Goal: Register for event/course

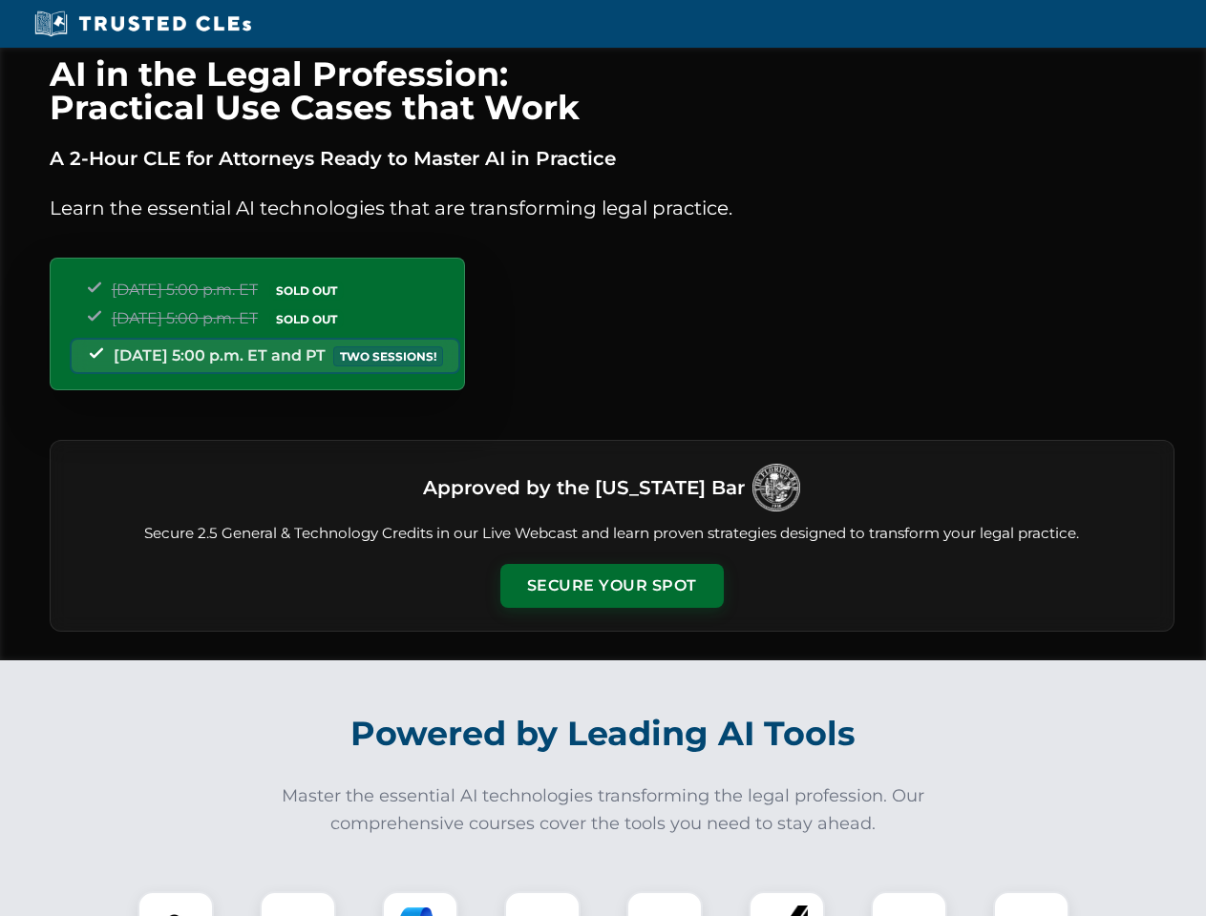
click at [611, 586] on button "Secure Your Spot" at bounding box center [611, 586] width 223 height 44
click at [176, 904] on img at bounding box center [175, 929] width 55 height 55
click at [298, 904] on div at bounding box center [298, 930] width 76 height 76
click at [420, 904] on div at bounding box center [420, 930] width 76 height 76
click at [542, 904] on img at bounding box center [542, 929] width 53 height 53
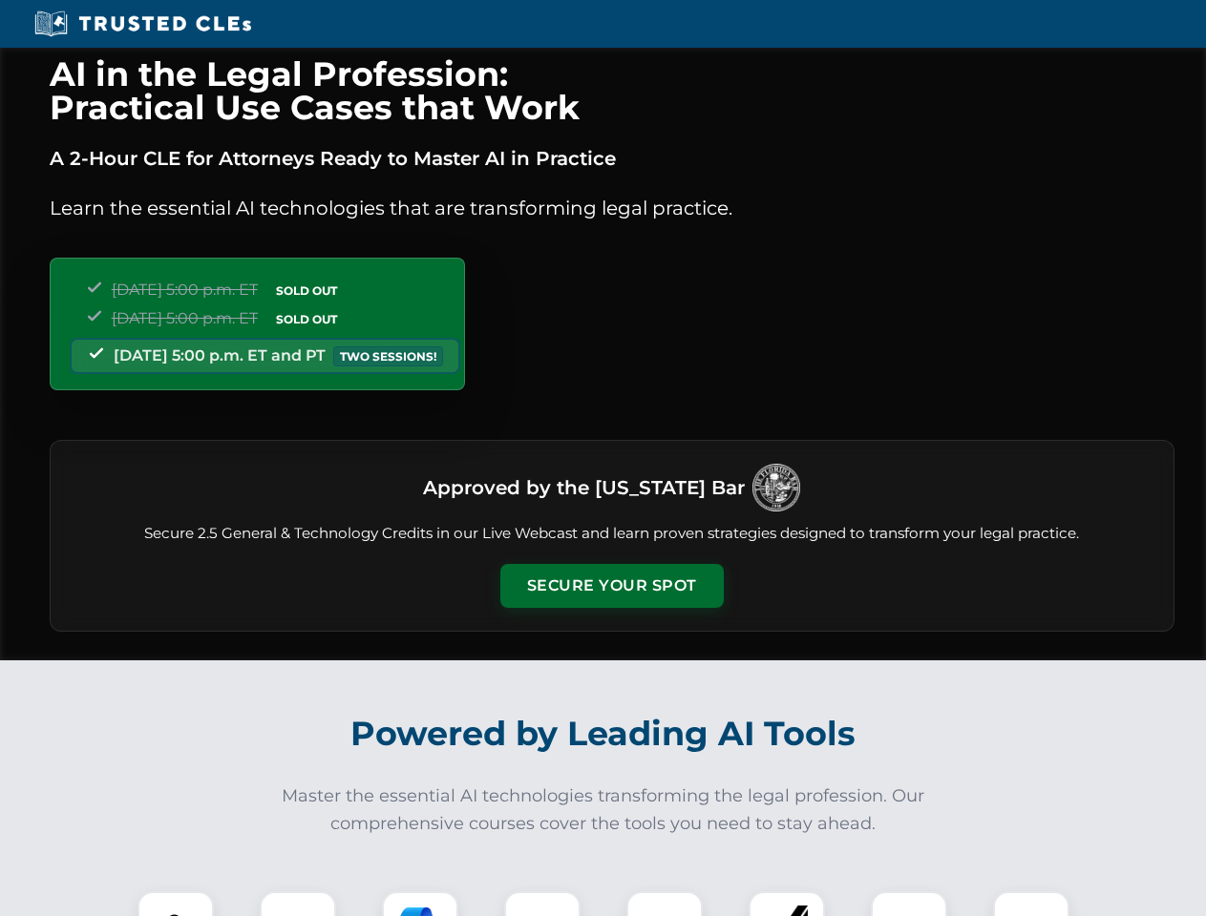
click at [664, 904] on div at bounding box center [664, 930] width 76 height 76
click at [787, 904] on div at bounding box center [786, 930] width 76 height 76
